Goal: Task Accomplishment & Management: Complete application form

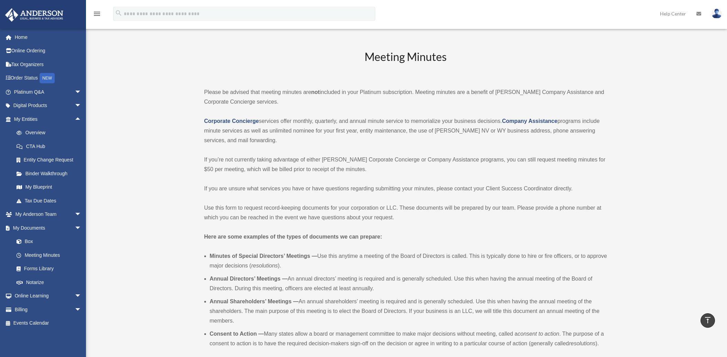
scroll to position [1567, 0]
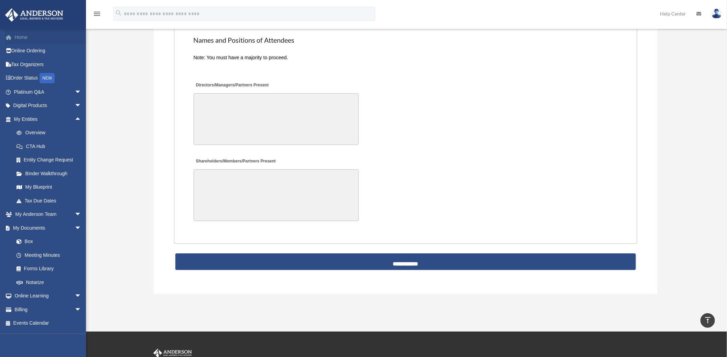
click at [10, 37] on span at bounding box center [12, 37] width 5 height 5
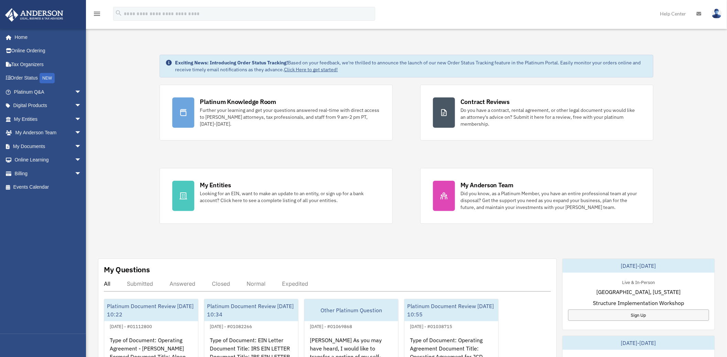
click at [716, 17] on img at bounding box center [717, 14] width 10 height 10
click at [717, 11] on img at bounding box center [717, 14] width 10 height 10
click at [718, 14] on img at bounding box center [717, 14] width 10 height 10
click at [675, 131] on div "Exciting News: Introducing Order Status Tracking! Based on your feedback, we're…" at bounding box center [407, 346] width 652 height 618
click at [75, 92] on span "arrow_drop_down" at bounding box center [82, 92] width 14 height 14
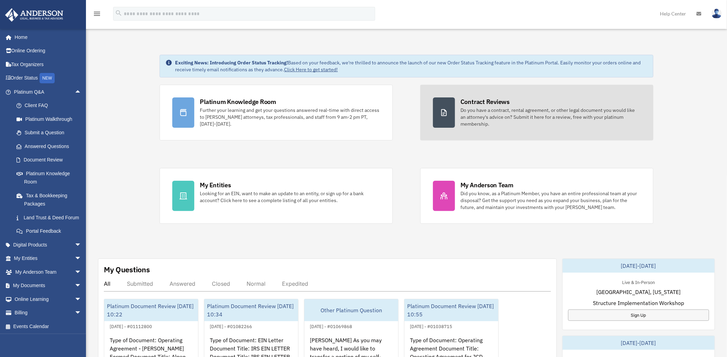
click at [489, 114] on div "Do you have a contract, rental agreement, or other legal document you would lik…" at bounding box center [551, 117] width 180 height 21
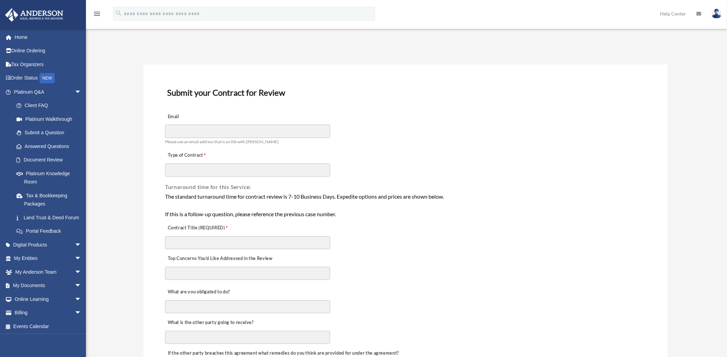
click at [439, 202] on div "The standard turnaround time for contract review is 7-10 Business Days. Expedit…" at bounding box center [405, 205] width 481 height 26
click at [398, 177] on div "Turnaround time for this Service:" at bounding box center [405, 184] width 483 height 14
click at [75, 90] on span "arrow_drop_down" at bounding box center [82, 92] width 14 height 14
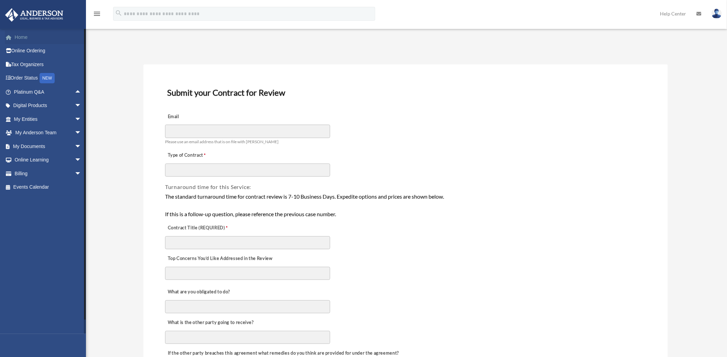
click at [29, 36] on link "Home" at bounding box center [48, 37] width 87 height 14
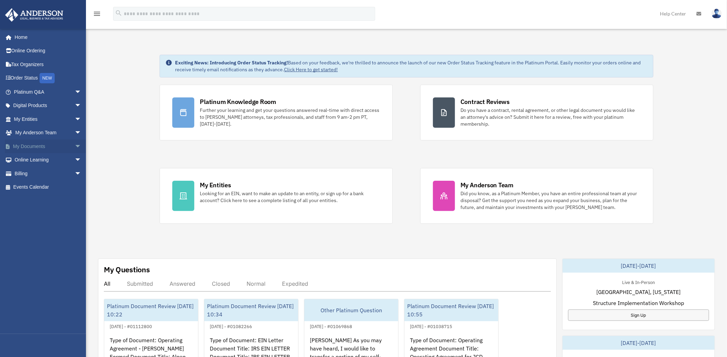
click at [75, 147] on span "arrow_drop_down" at bounding box center [82, 146] width 14 height 14
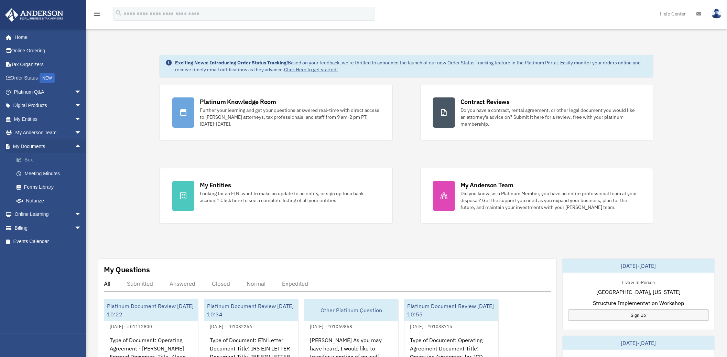
click at [32, 158] on link "Box" at bounding box center [51, 160] width 82 height 14
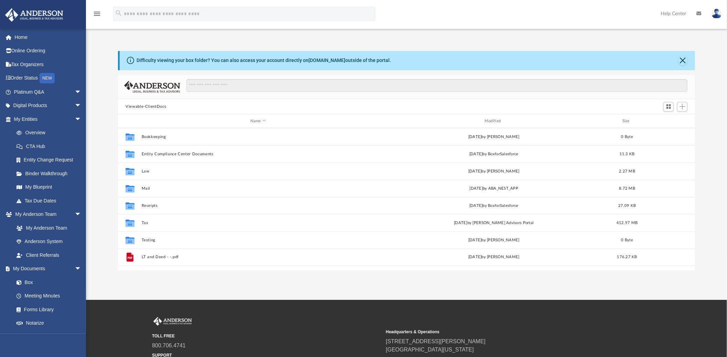
scroll to position [150, 571]
click at [24, 34] on link "Home" at bounding box center [48, 37] width 87 height 14
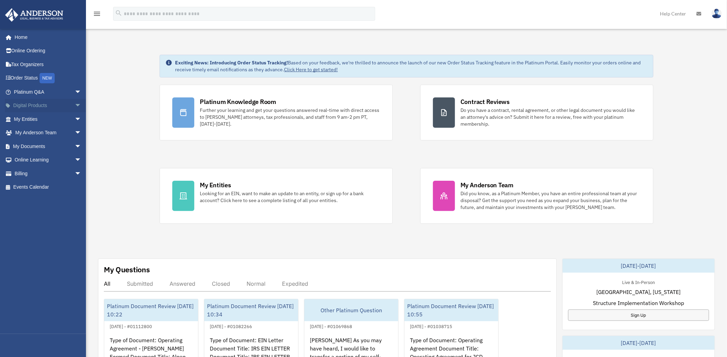
click at [75, 109] on span "arrow_drop_down" at bounding box center [82, 106] width 14 height 14
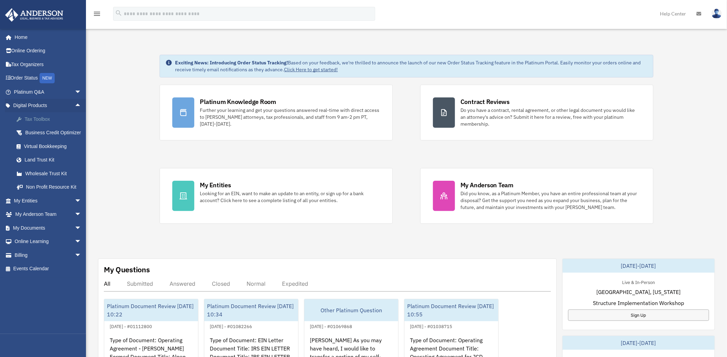
click at [38, 118] on div "Tax Toolbox" at bounding box center [53, 119] width 59 height 9
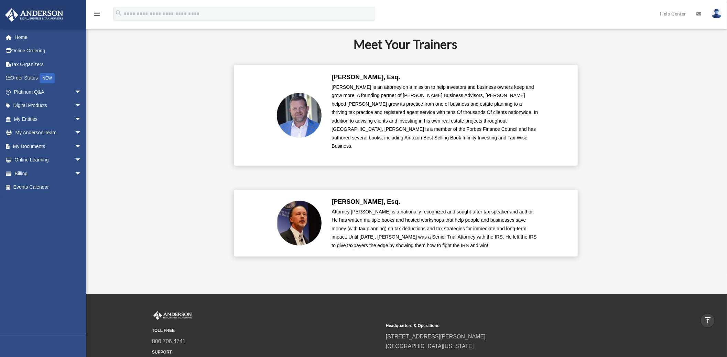
scroll to position [1447, 0]
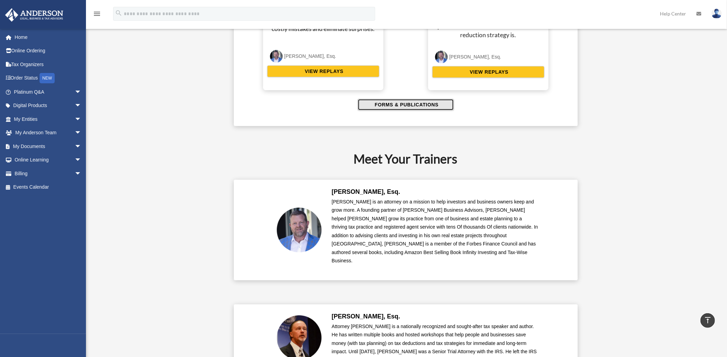
click at [391, 105] on span "FORMS & PUBLICATIONS" at bounding box center [406, 104] width 66 height 7
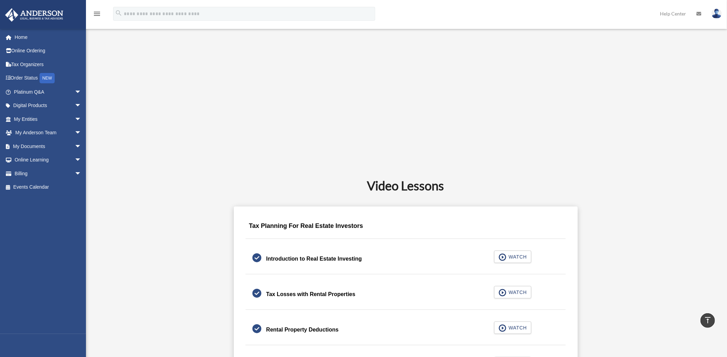
scroll to position [71, 0]
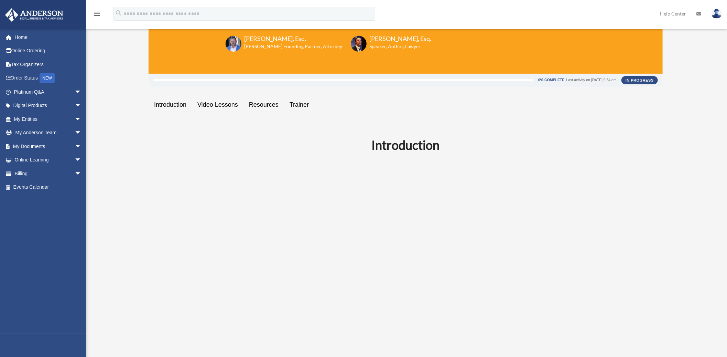
click at [178, 107] on link "Introduction" at bounding box center [170, 105] width 43 height 20
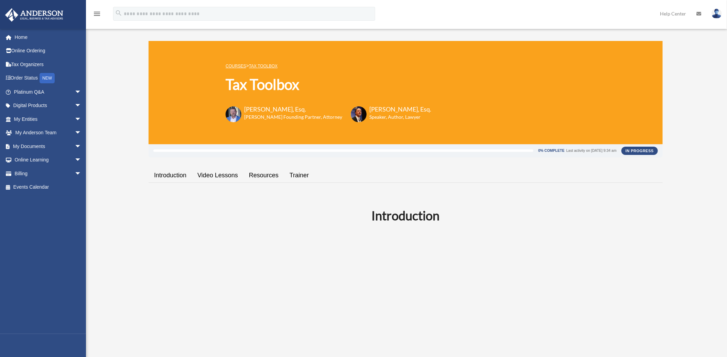
click at [207, 176] on link "Video Lessons" at bounding box center [218, 175] width 52 height 20
click at [301, 177] on link "Trainer" at bounding box center [299, 175] width 30 height 20
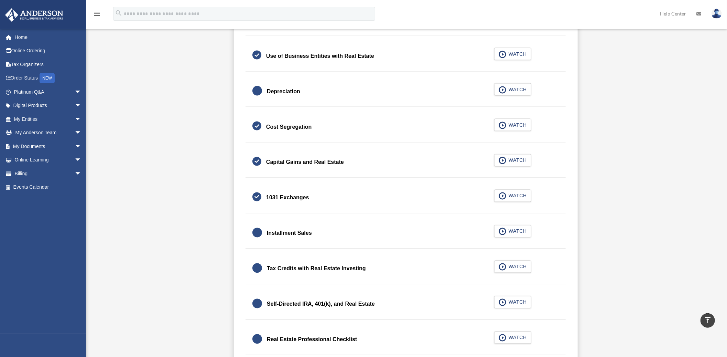
scroll to position [803, 0]
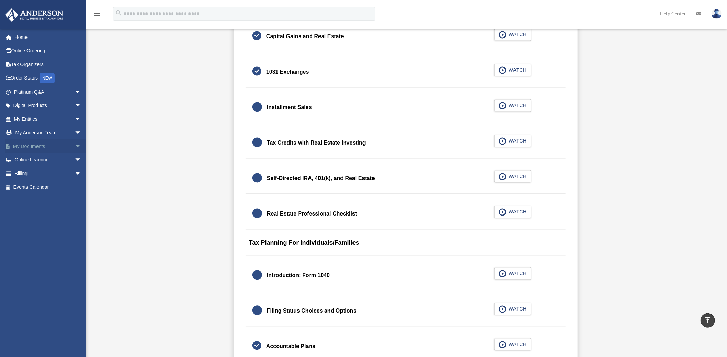
click at [75, 146] on span "arrow_drop_down" at bounding box center [82, 146] width 14 height 14
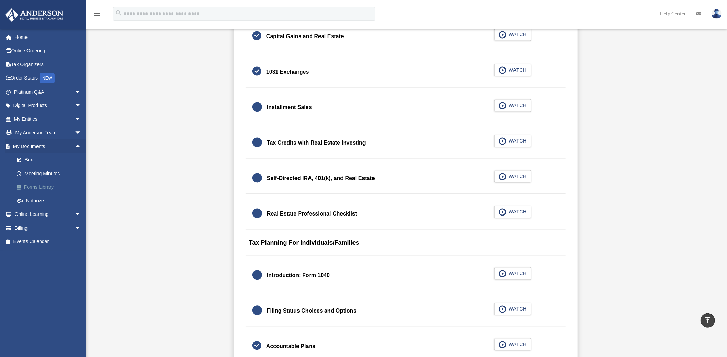
click at [50, 187] on link "Forms Library" at bounding box center [51, 187] width 82 height 14
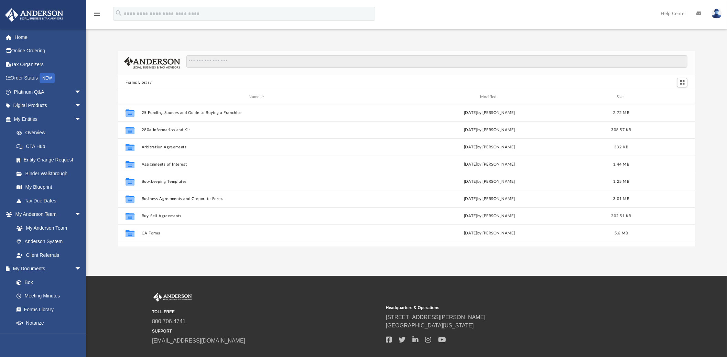
scroll to position [150, 571]
click at [225, 58] on input "Search files and folders" at bounding box center [436, 61] width 501 height 13
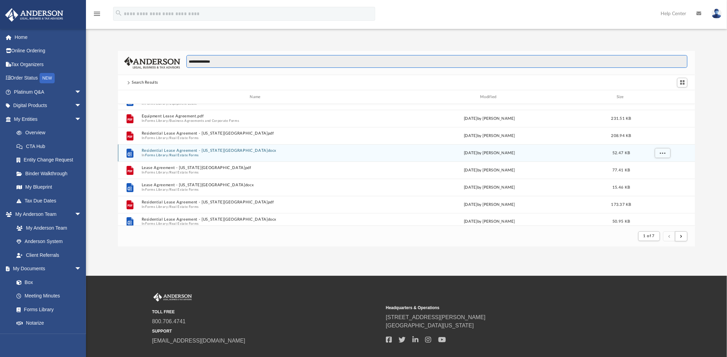
scroll to position [0, 0]
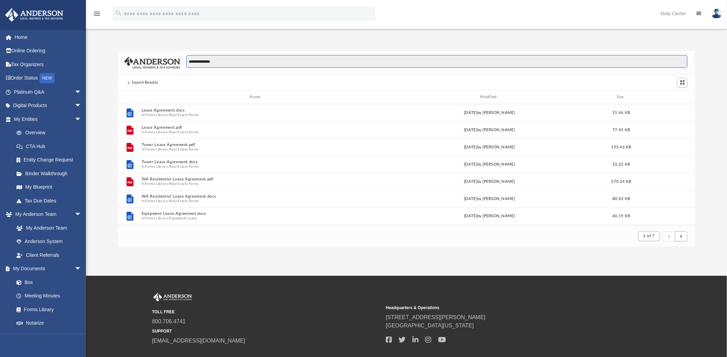
type input "**********"
click at [75, 117] on span "arrow_drop_down" at bounding box center [82, 119] width 14 height 14
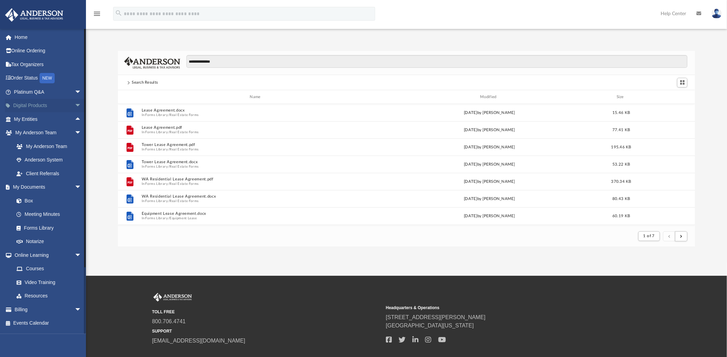
click at [75, 107] on span "arrow_drop_down" at bounding box center [82, 106] width 14 height 14
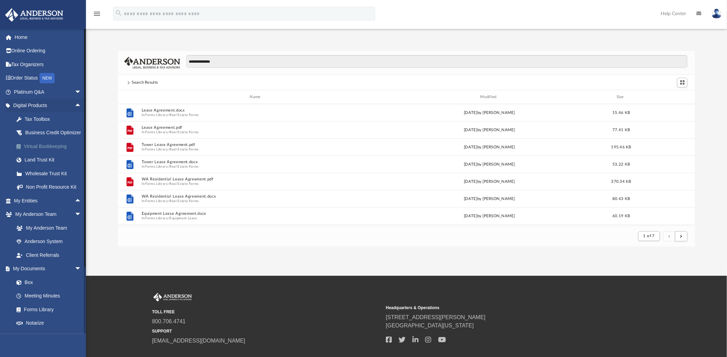
click at [56, 151] on div "Virtual Bookkeeping" at bounding box center [53, 146] width 59 height 9
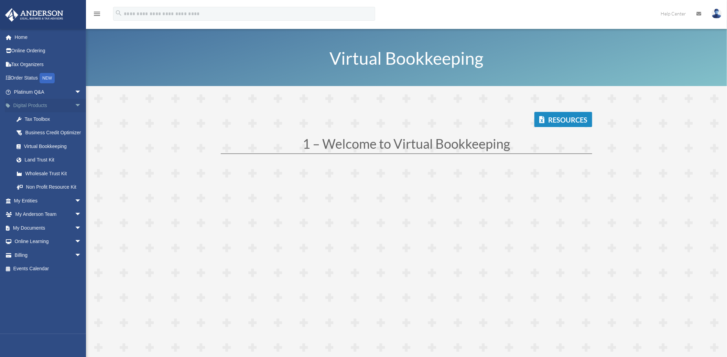
click at [75, 105] on span "arrow_drop_down" at bounding box center [82, 106] width 14 height 14
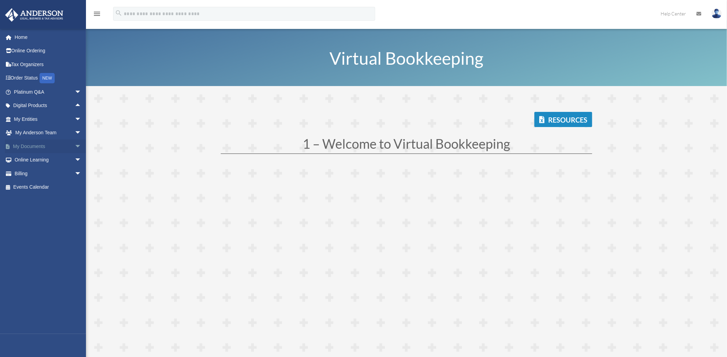
click at [75, 151] on span "arrow_drop_down" at bounding box center [82, 146] width 14 height 14
click at [50, 175] on link "Meeting Minutes" at bounding box center [51, 174] width 82 height 14
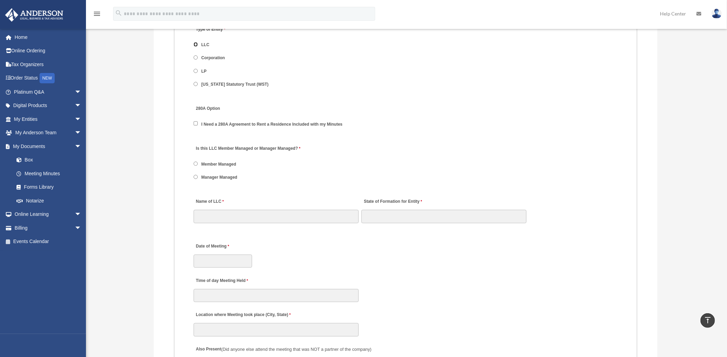
scroll to position [955, 0]
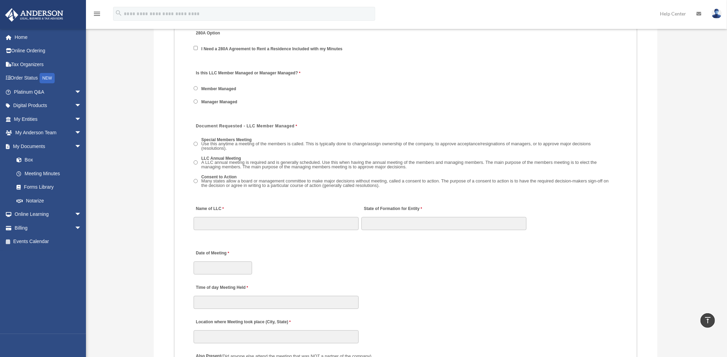
click at [198, 99] on span "Manager Managed" at bounding box center [219, 102] width 51 height 12
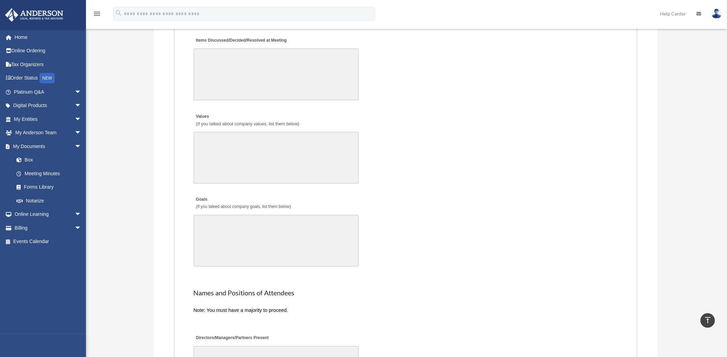
scroll to position [1299, 0]
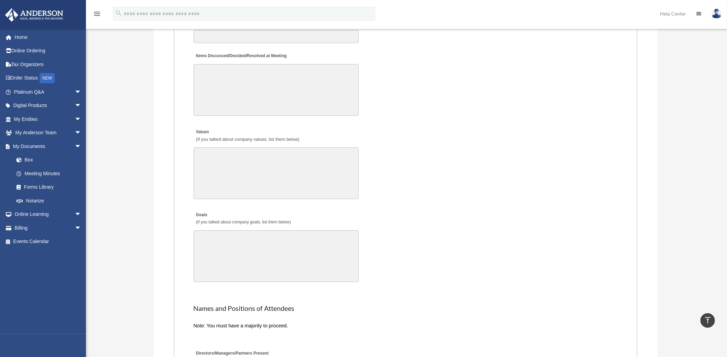
click at [219, 159] on textarea "Values (If you talked about company values, list them below)" at bounding box center [276, 173] width 165 height 52
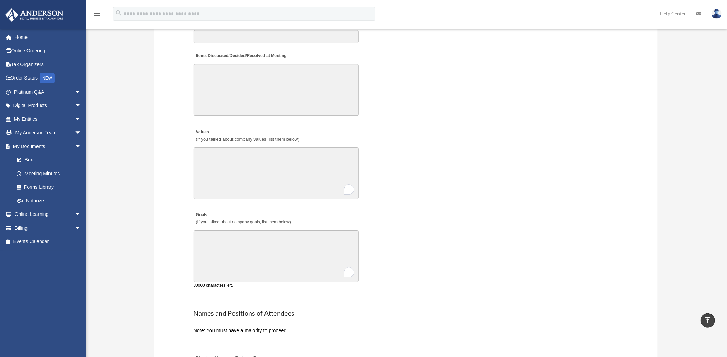
click at [239, 244] on textarea "Goals (If you talked about company goals, list them below)" at bounding box center [276, 256] width 165 height 52
click at [204, 153] on textarea "Values (If you talked about company values, list them below)" at bounding box center [276, 173] width 165 height 52
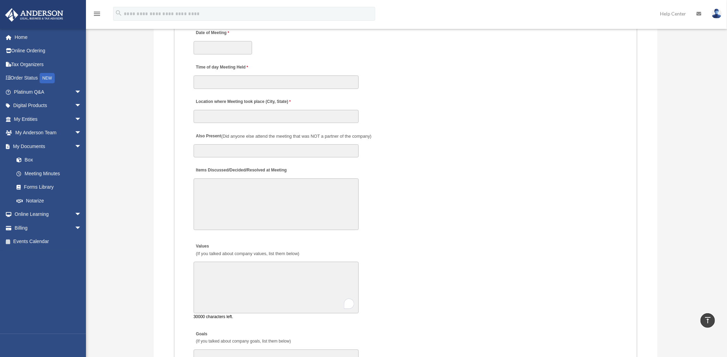
scroll to position [1184, 0]
click at [218, 183] on textarea "Items Discussed/Decided/Resolved at Meeting" at bounding box center [276, 205] width 165 height 52
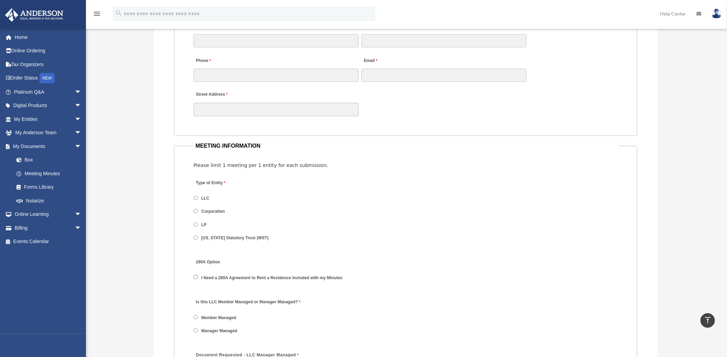
scroll to position [535, 0]
